Goal: Task Accomplishment & Management: Complete application form

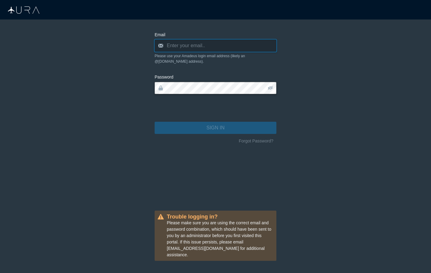
type input "[PERSON_NAME][EMAIL_ADDRESS][DOMAIN_NAME]"
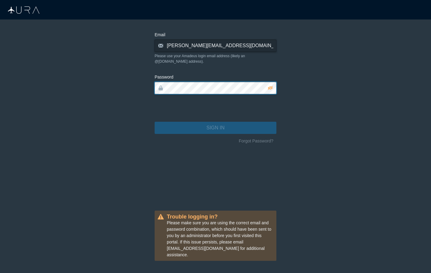
click at [216, 122] on button "SIGN IN" at bounding box center [216, 128] width 122 height 12
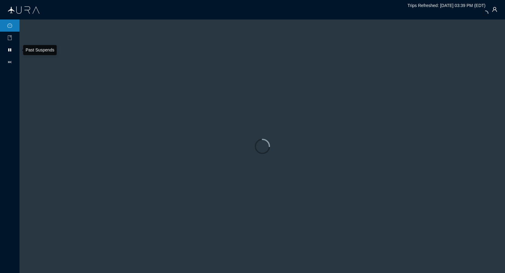
click at [10, 48] on icon "pause" at bounding box center [9, 50] width 5 height 5
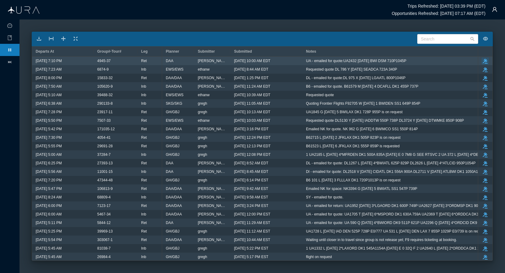
click at [431, 61] on icon "button" at bounding box center [484, 61] width 5 height 5
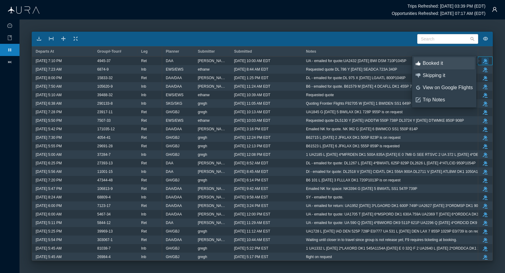
click at [431, 63] on div "Booked it" at bounding box center [447, 63] width 50 height 7
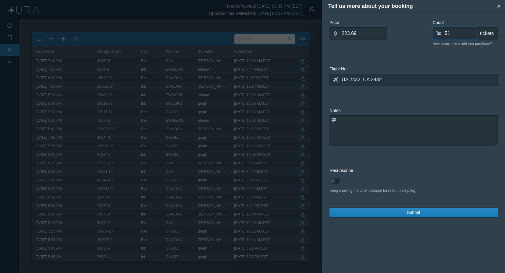
drag, startPoint x: 455, startPoint y: 33, endPoint x: 416, endPoint y: 33, distance: 39.3
click at [416, 33] on div "Price dollar 223.69 What is the average ticket price? Count shopping-cart 51 ti…" at bounding box center [413, 35] width 168 height 32
type input "0"
type input "54"
drag, startPoint x: 349, startPoint y: 33, endPoint x: 307, endPoint y: 33, distance: 42.0
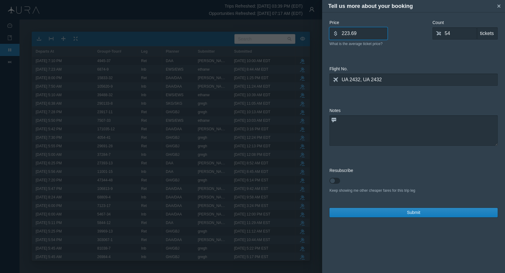
click at [307, 33] on div "Tell us more about your booking small-cross Price dollar 223.69 What is the ave…" at bounding box center [252, 136] width 505 height 273
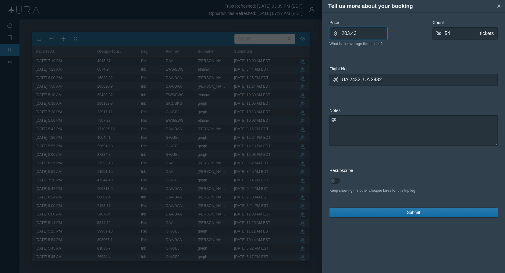
type input "203.43"
click at [412, 215] on span "Submit" at bounding box center [413, 213] width 13 height 6
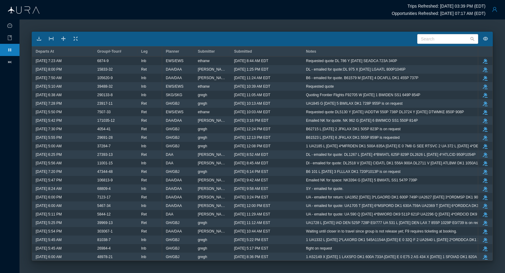
click at [431, 10] on button "button" at bounding box center [494, 9] width 12 height 12
click at [431, 45] on div "Logout" at bounding box center [479, 47] width 41 height 7
